Goal: Browse casually

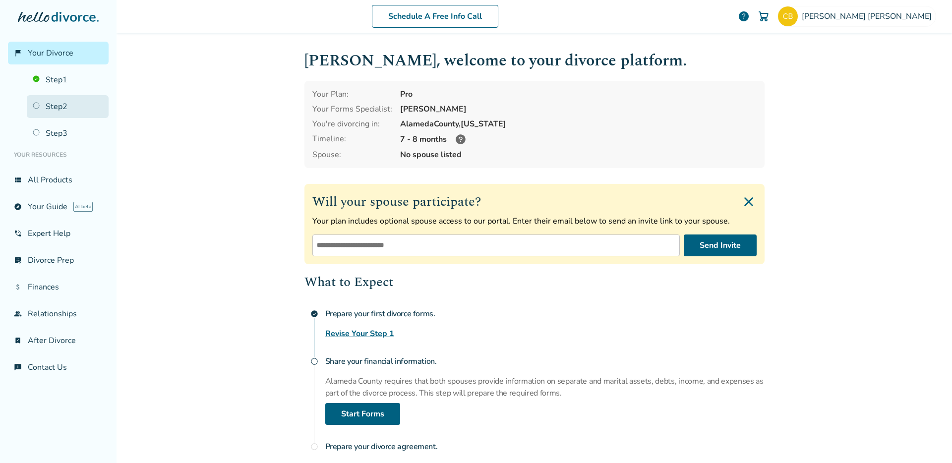
click at [72, 109] on link "Step 2" at bounding box center [68, 106] width 82 height 23
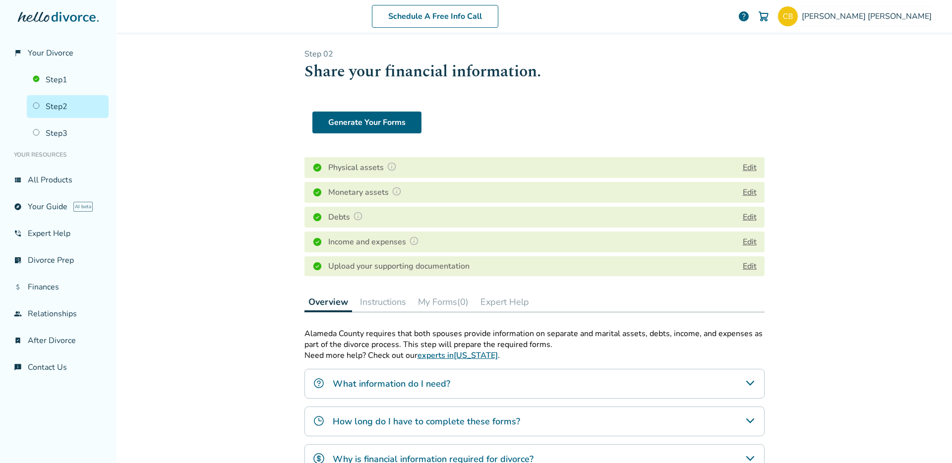
click at [371, 166] on h4 "Physical assets" at bounding box center [363, 167] width 71 height 13
click at [368, 167] on h4 "Physical assets" at bounding box center [363, 167] width 71 height 13
click at [387, 167] on img at bounding box center [392, 167] width 10 height 10
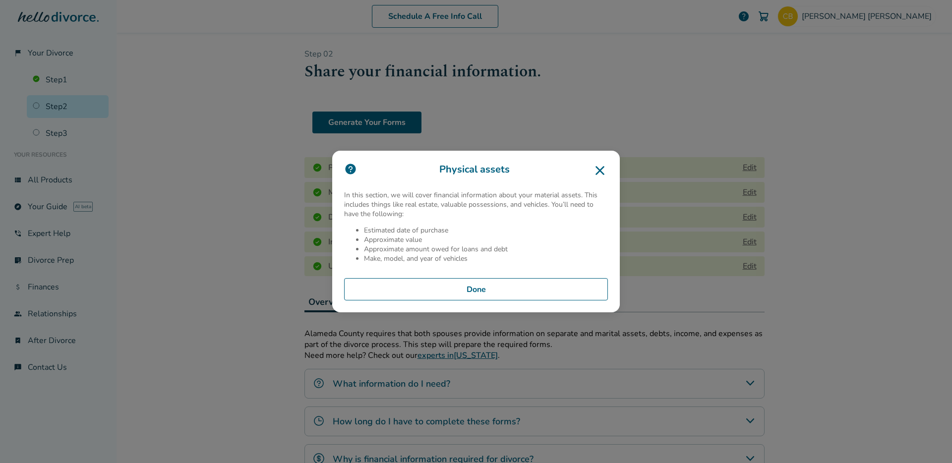
click at [604, 171] on icon at bounding box center [600, 171] width 16 height 16
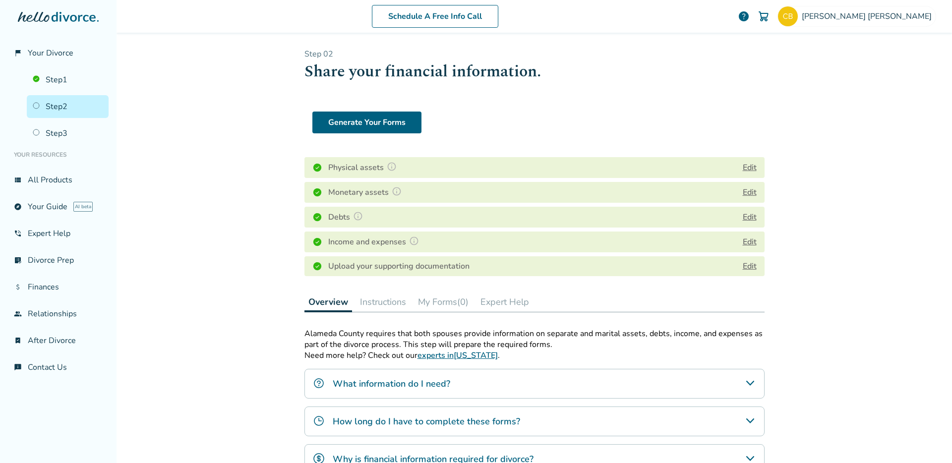
click at [736, 165] on div "Physical assets Edit" at bounding box center [534, 167] width 460 height 21
click at [743, 167] on button "Edit" at bounding box center [750, 168] width 14 height 12
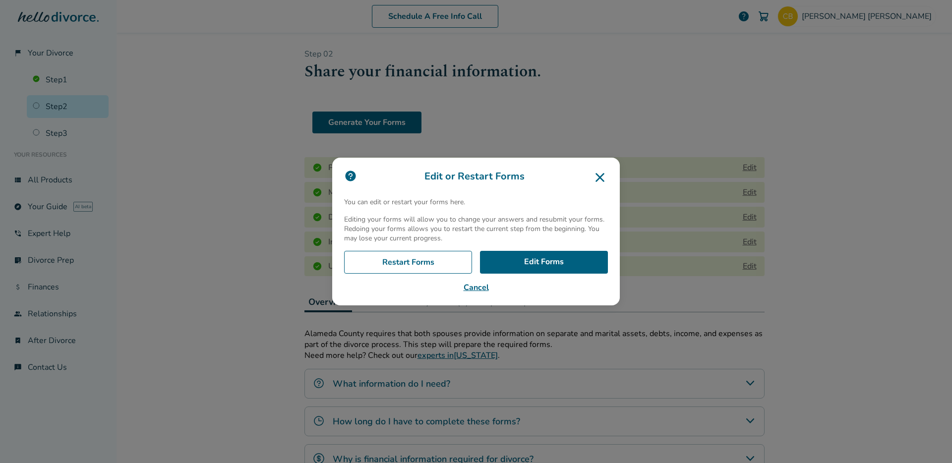
click at [601, 176] on icon at bounding box center [599, 177] width 9 height 9
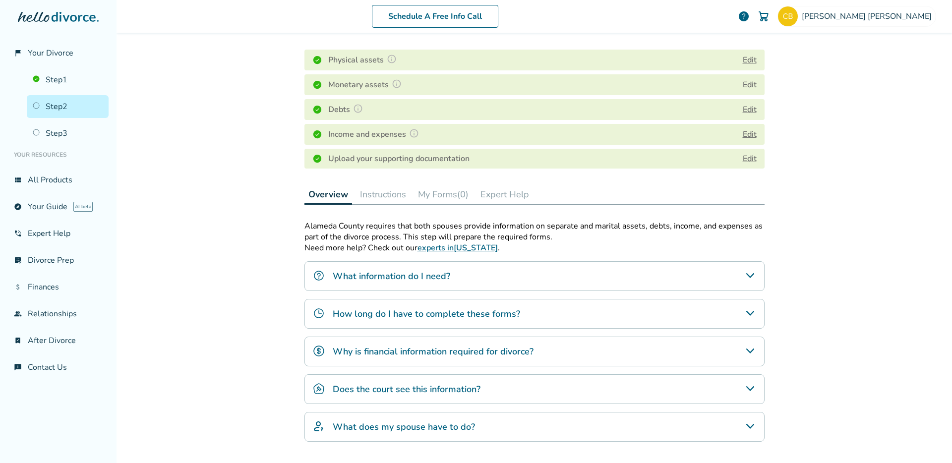
scroll to position [84, 0]
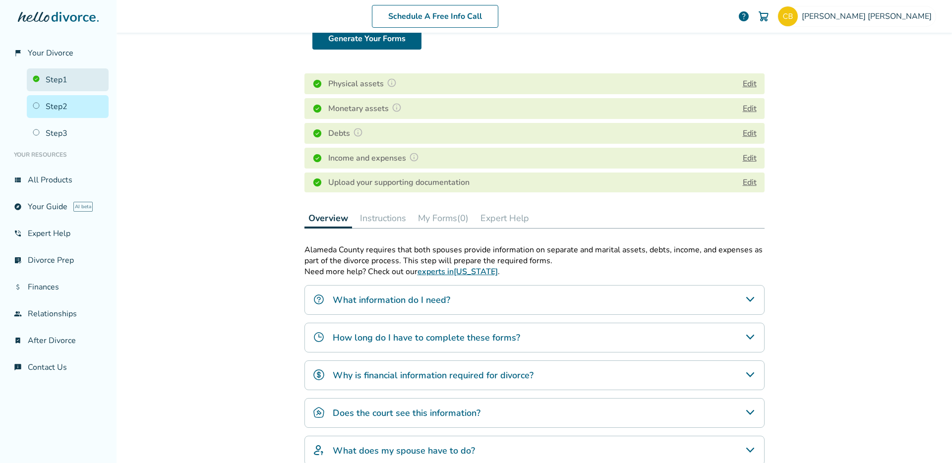
click at [69, 85] on link "Step 1" at bounding box center [68, 79] width 82 height 23
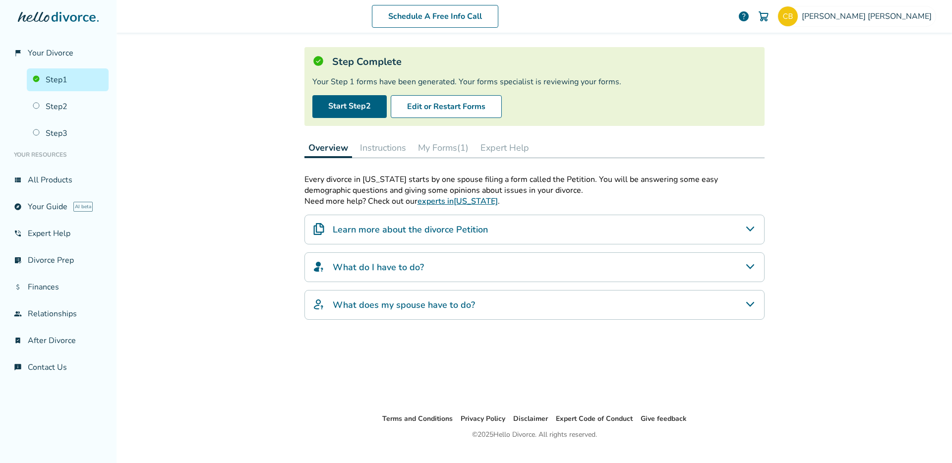
click at [431, 141] on button "My Forms (1)" at bounding box center [443, 148] width 58 height 20
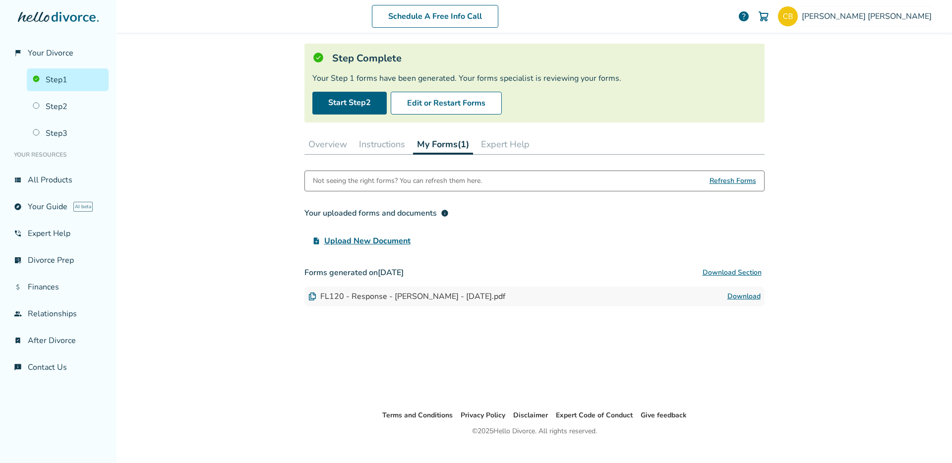
scroll to position [51, 0]
click at [85, 113] on link "Step 2" at bounding box center [68, 106] width 82 height 23
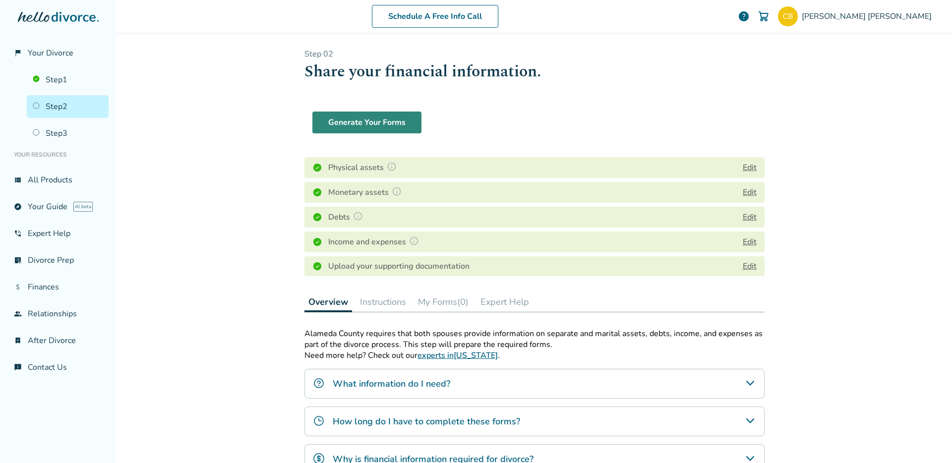
click at [351, 123] on button "Generate Your Forms" at bounding box center [366, 123] width 109 height 22
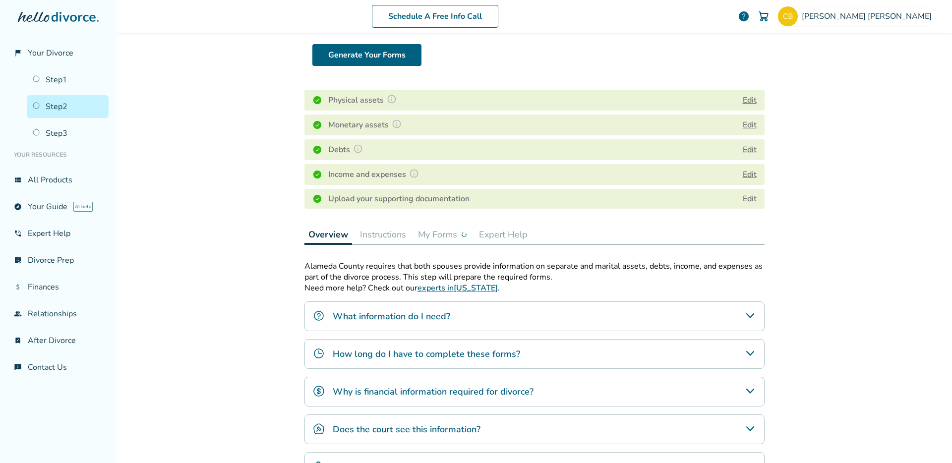
scroll to position [110, 0]
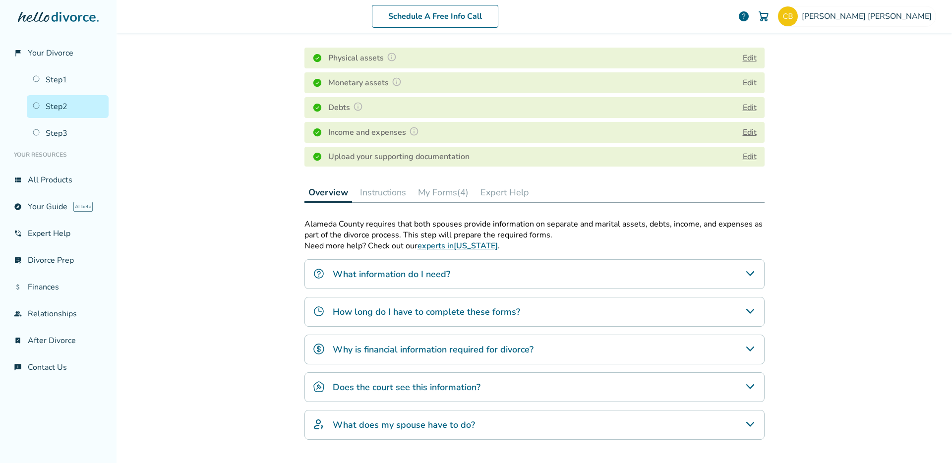
click at [453, 189] on button "My Forms (4)" at bounding box center [443, 192] width 58 height 20
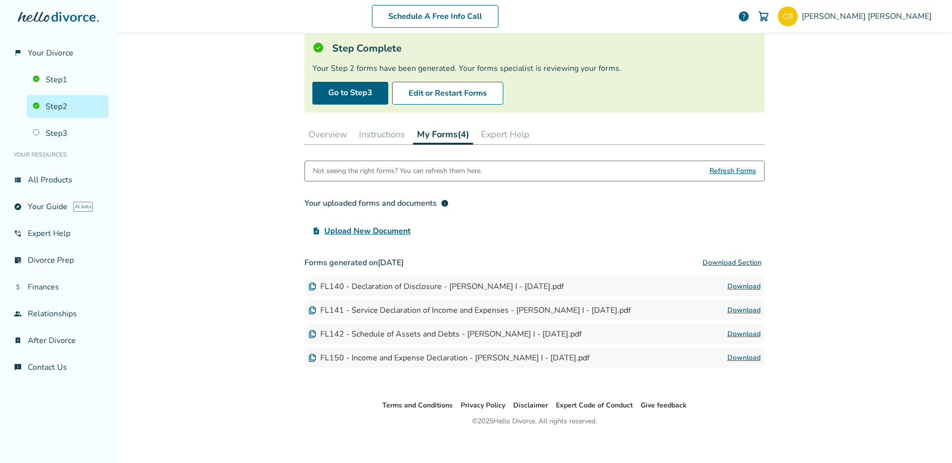
scroll to position [67, 0]
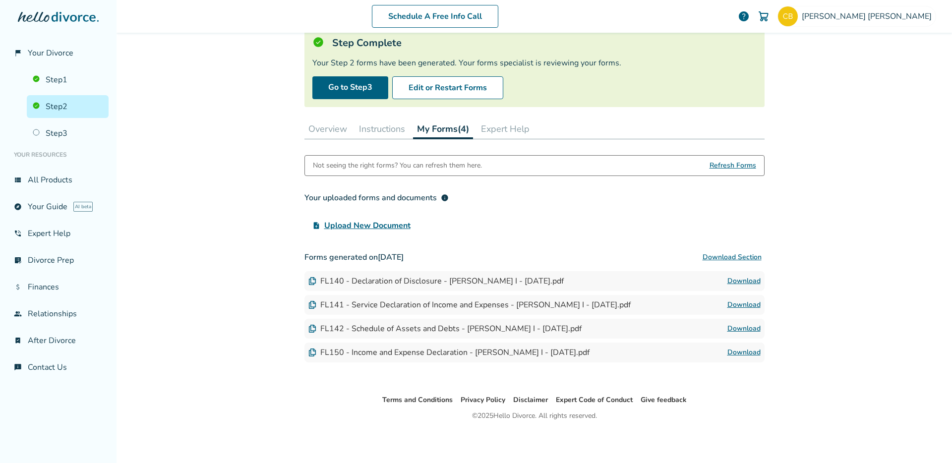
click at [738, 278] on link "Download" at bounding box center [743, 281] width 33 height 12
click at [732, 303] on link "Download" at bounding box center [743, 305] width 33 height 12
click at [732, 327] on link "Download" at bounding box center [743, 329] width 33 height 12
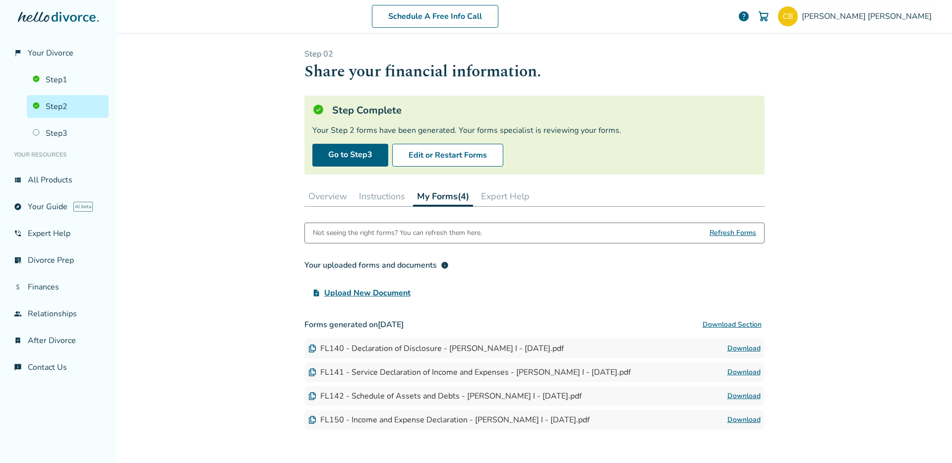
click at [62, 104] on link "Step 2" at bounding box center [68, 106] width 82 height 23
click at [309, 191] on button "Overview" at bounding box center [327, 196] width 47 height 20
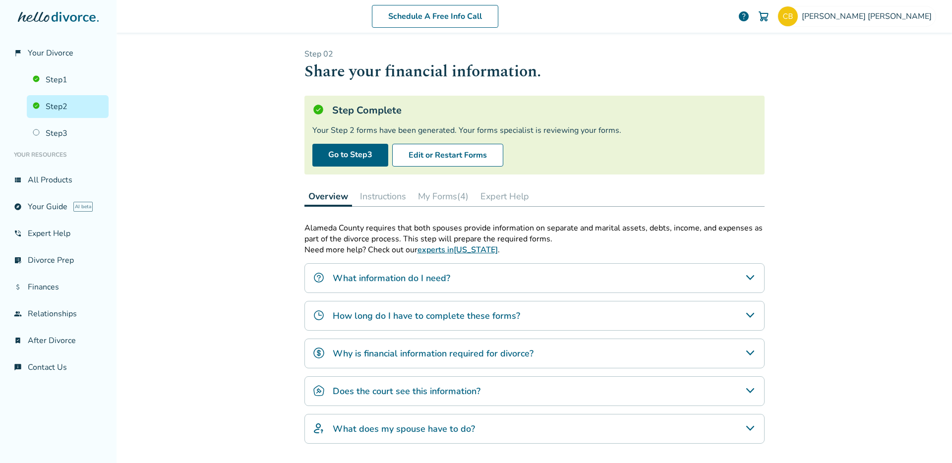
click at [378, 203] on button "Instructions" at bounding box center [383, 196] width 54 height 20
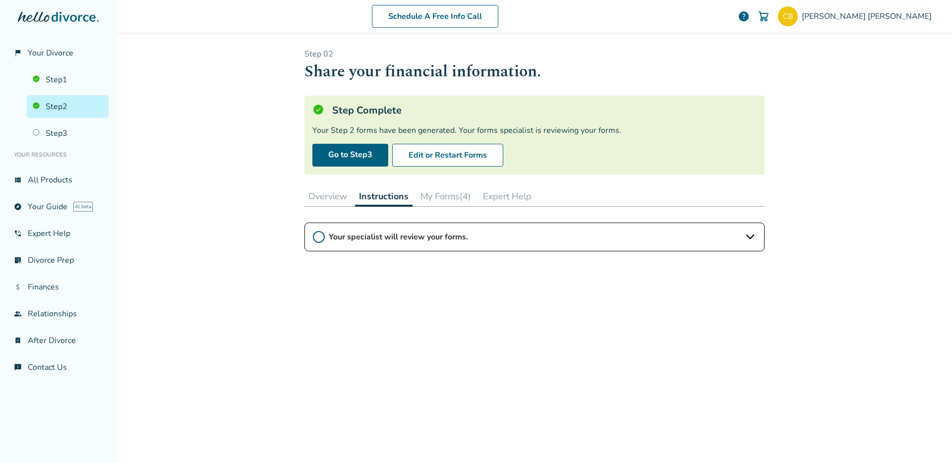
click at [439, 194] on button "My Forms (4)" at bounding box center [445, 196] width 58 height 20
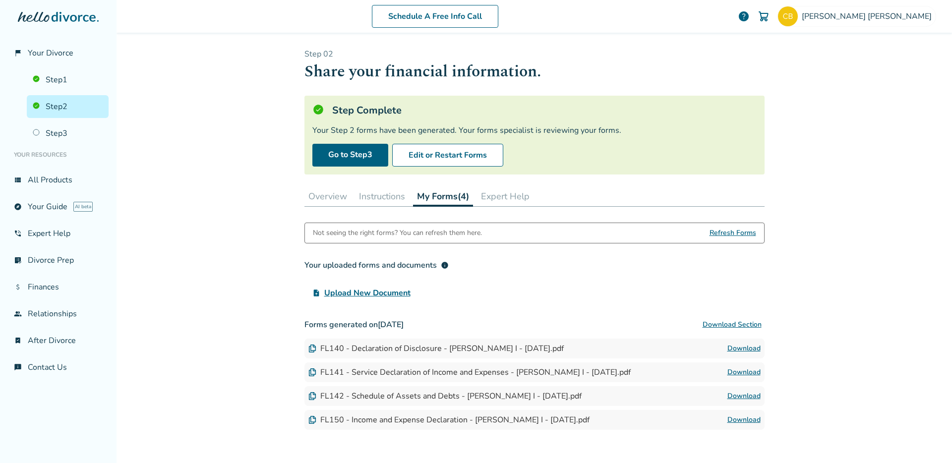
drag, startPoint x: 326, startPoint y: 193, endPoint x: 309, endPoint y: 194, distance: 16.4
click at [326, 193] on button "Overview" at bounding box center [327, 196] width 47 height 20
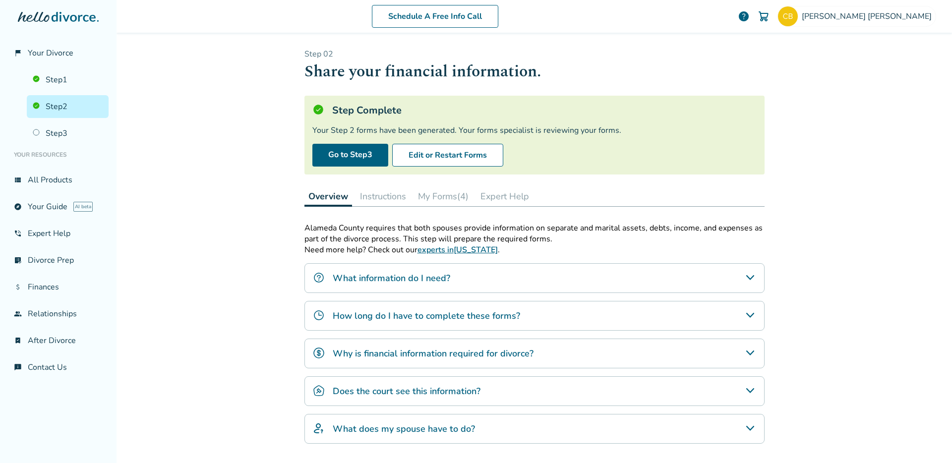
click at [366, 201] on button "Instructions" at bounding box center [383, 196] width 54 height 20
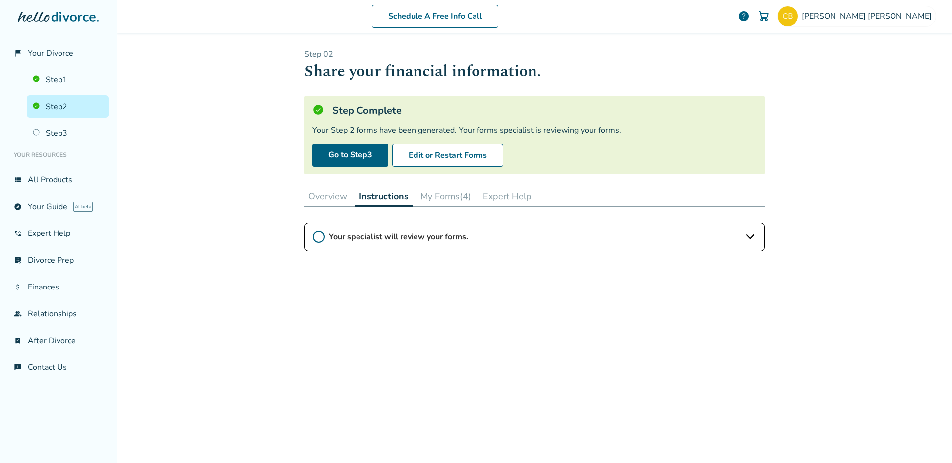
click at [339, 197] on button "Overview" at bounding box center [327, 196] width 47 height 20
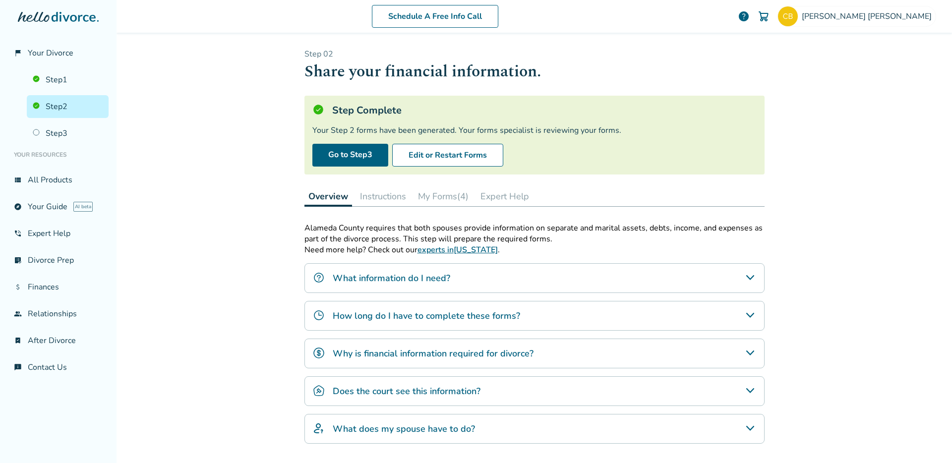
click at [441, 196] on button "My Forms (4)" at bounding box center [443, 196] width 58 height 20
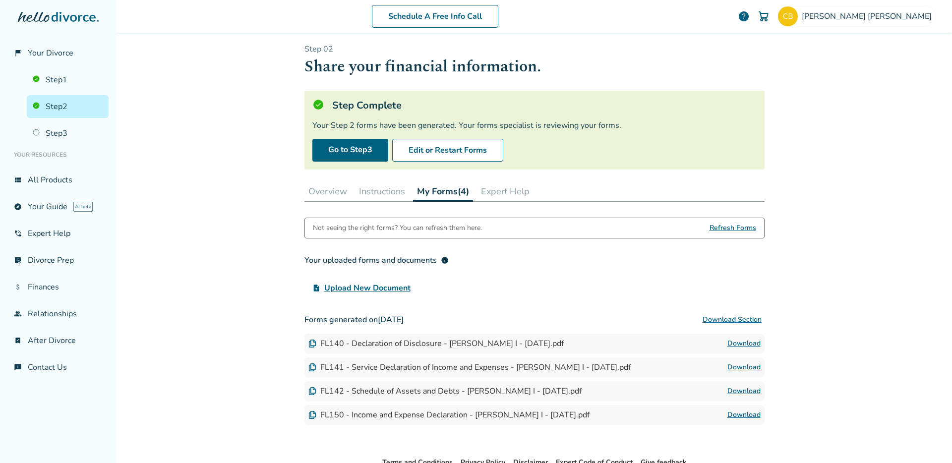
scroll to position [13, 0]
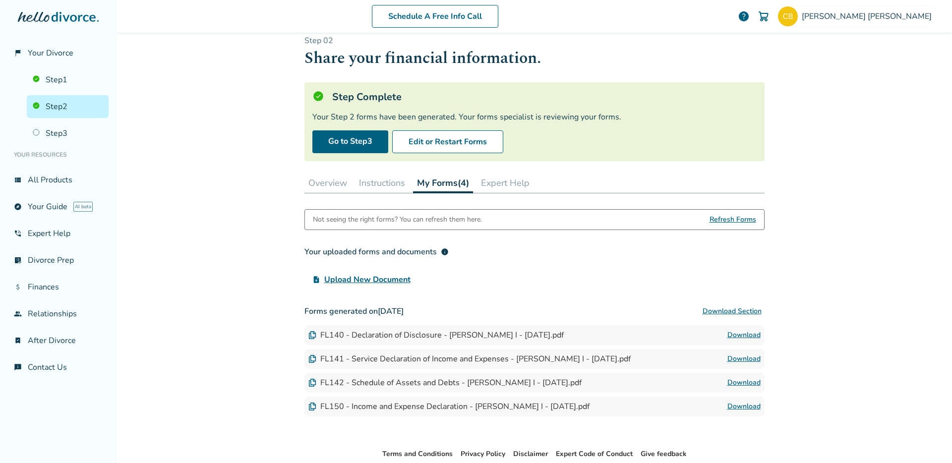
click at [743, 408] on link "Download" at bounding box center [743, 407] width 33 height 12
drag, startPoint x: 399, startPoint y: 335, endPoint x: 315, endPoint y: 333, distance: 83.3
click at [315, 333] on div "FL140 - Declaration of Disclosure - [PERSON_NAME] I - [DATE].pdf" at bounding box center [435, 335] width 255 height 11
drag, startPoint x: 316, startPoint y: 358, endPoint x: 503, endPoint y: 357, distance: 186.9
click at [503, 357] on div "FL141 - Service Declaration of Income and Expenses - [PERSON_NAME] I - [DATE].p…" at bounding box center [469, 358] width 322 height 11
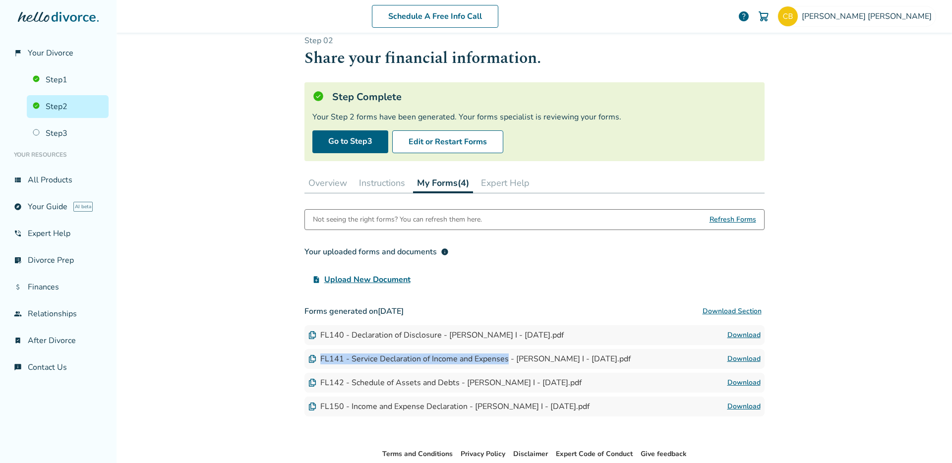
copy div "FL141 - Service Declaration of Income and Expenses"
click at [435, 376] on div "FL142 - Schedule of Assets and Debts - [PERSON_NAME] I - [DATE].pdf Download" at bounding box center [534, 383] width 460 height 20
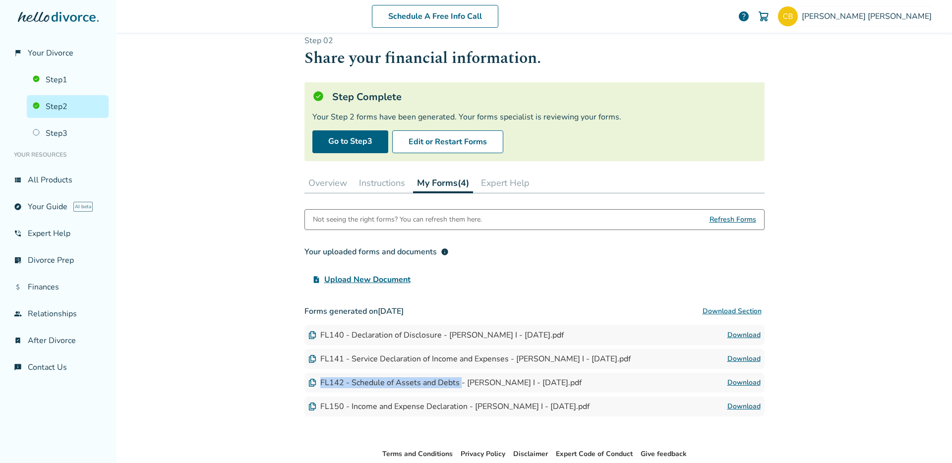
drag, startPoint x: 455, startPoint y: 382, endPoint x: 317, endPoint y: 382, distance: 137.8
click at [317, 382] on div "FL142 - Schedule of Assets and Debts - [PERSON_NAME] I - [DATE].pdf" at bounding box center [444, 382] width 273 height 11
copy div "FL142 - Schedule of Assets and Debts"
drag, startPoint x: 423, startPoint y: 400, endPoint x: 446, endPoint y: 407, distance: 23.8
click at [423, 400] on div "FL150 - Income and Expense Declaration - [PERSON_NAME] I - [DATE].pdf Download" at bounding box center [534, 407] width 460 height 20
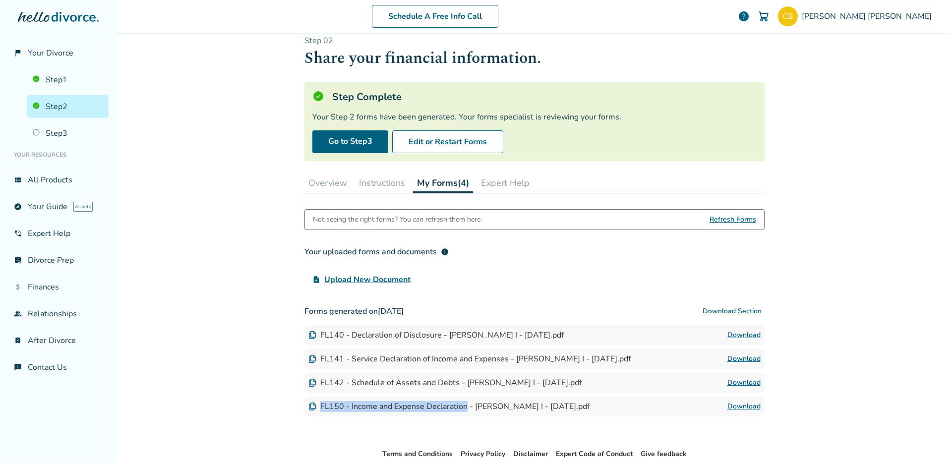
drag, startPoint x: 463, startPoint y: 407, endPoint x: 319, endPoint y: 406, distance: 144.3
click at [317, 406] on div "FL150 - Income and Expense Declaration - [PERSON_NAME] I - [DATE].pdf" at bounding box center [448, 406] width 281 height 11
copy div "FL150 - Income and Expense Declaration"
